Goal: Navigation & Orientation: Find specific page/section

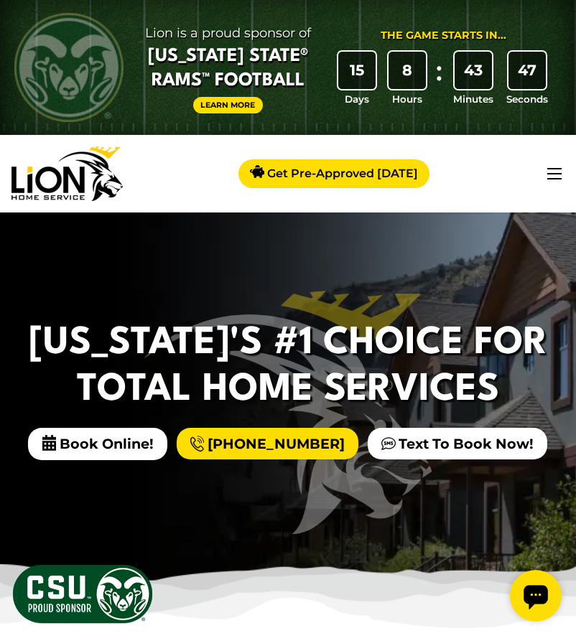
drag, startPoint x: 568, startPoint y: 172, endPoint x: 443, endPoint y: 189, distance: 126.0
click at [568, 172] on div "Calls Answered 24/7 [PHONE_NUMBER]" at bounding box center [288, 174] width 576 height 78
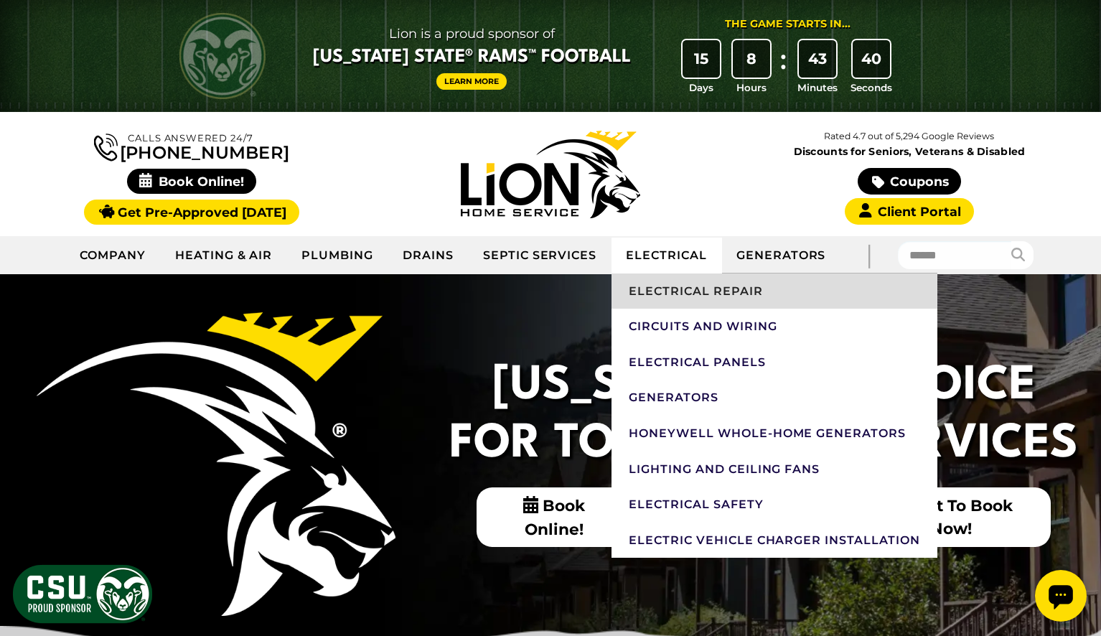
click at [575, 291] on link "Electrical Repair" at bounding box center [774, 291] width 326 height 36
